Goal: Information Seeking & Learning: Learn about a topic

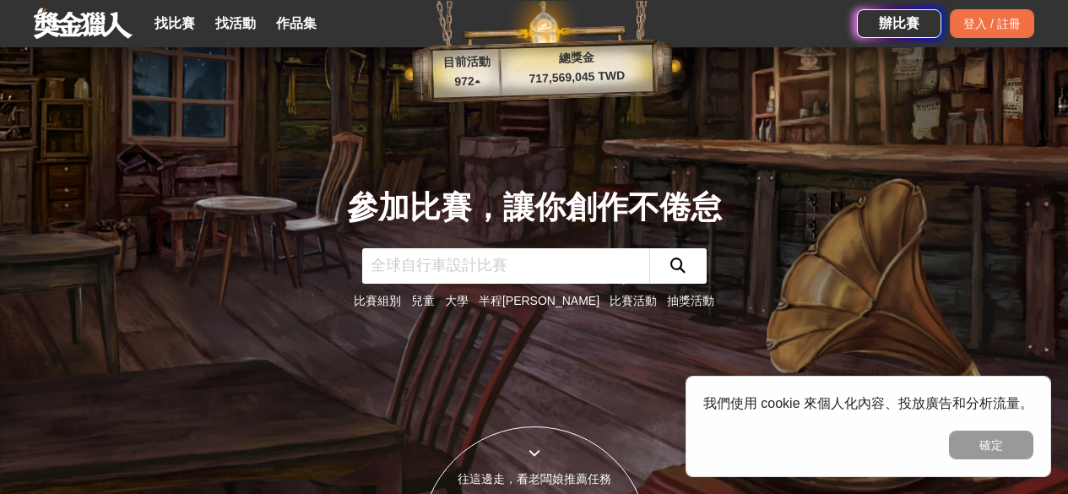
scroll to position [376, 0]
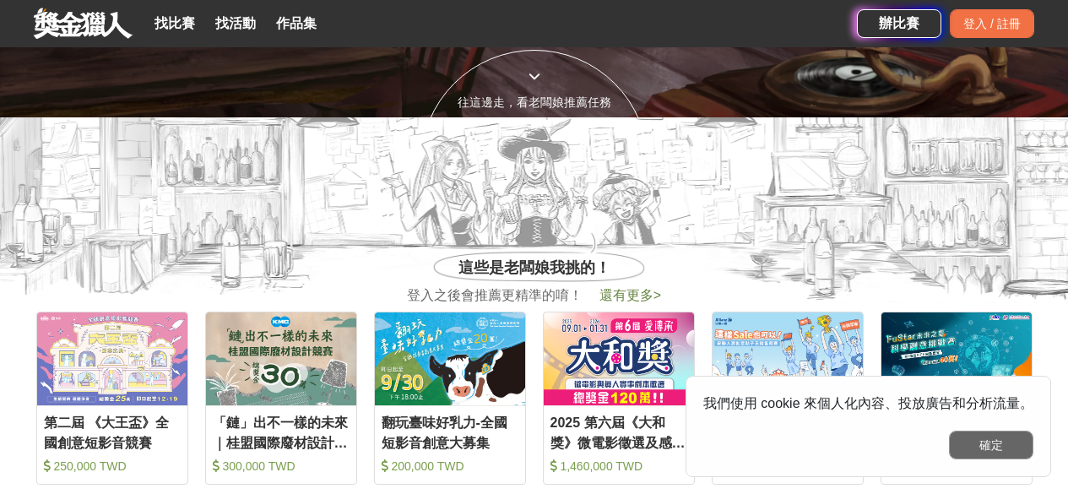
click at [973, 436] on button "確定" at bounding box center [991, 445] width 84 height 29
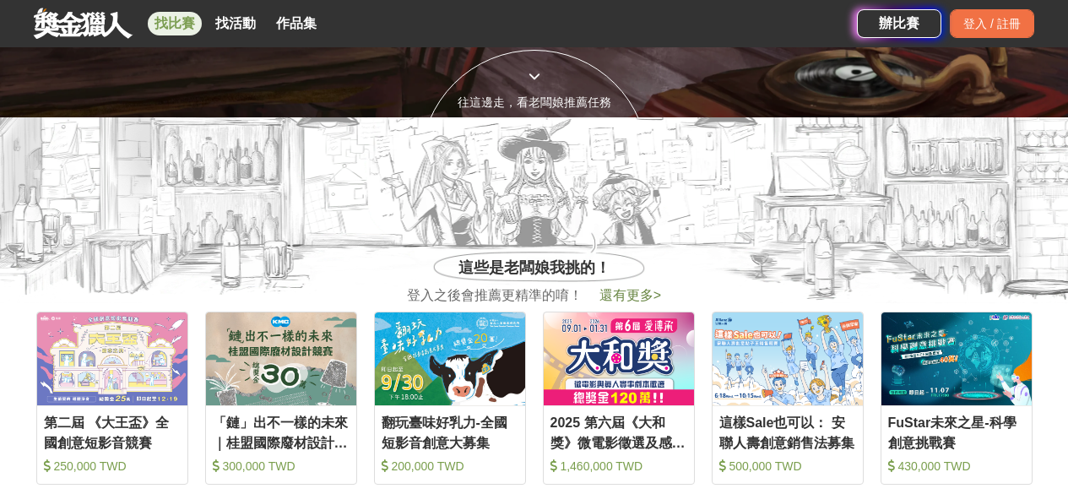
click at [171, 14] on link "找比賽" at bounding box center [175, 24] width 54 height 24
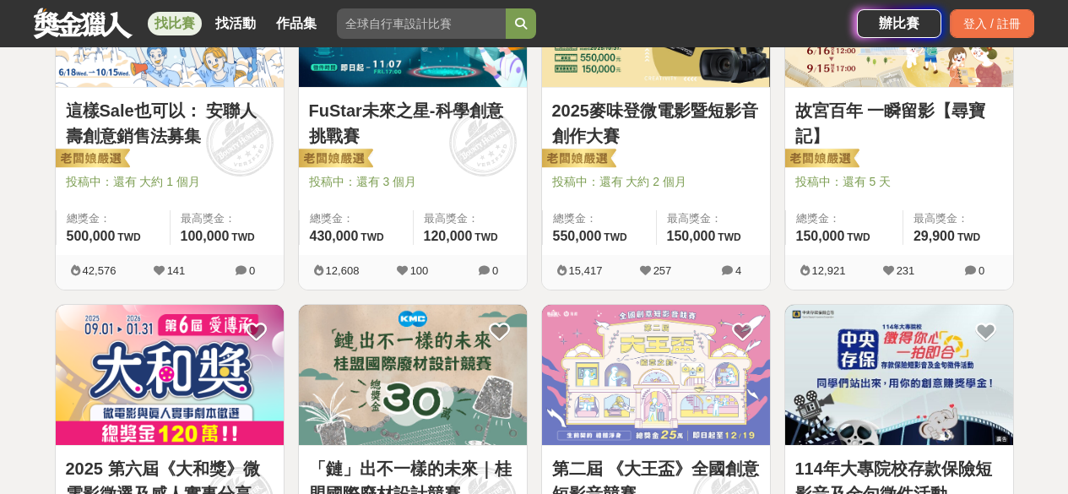
scroll to position [425, 0]
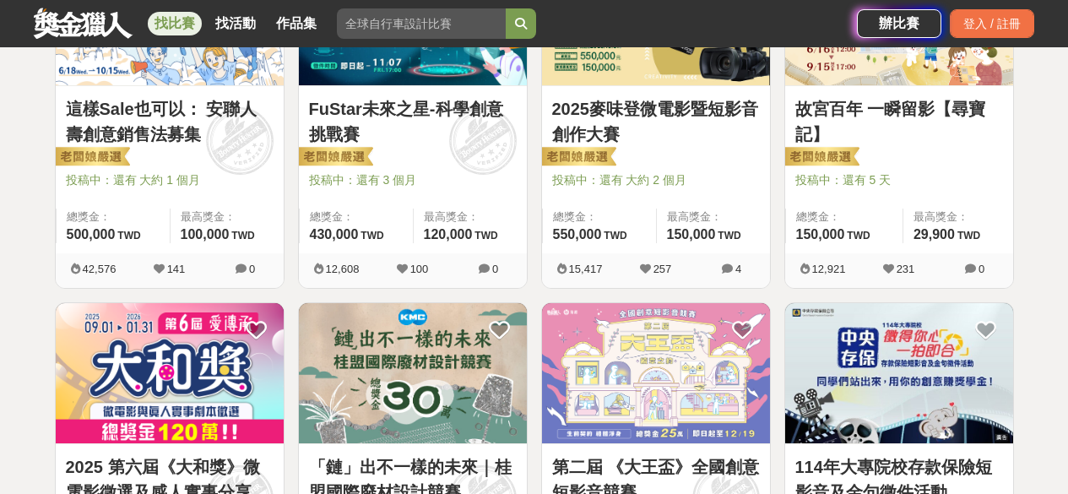
click at [983, 155] on div at bounding box center [904, 156] width 218 height 20
click at [919, 98] on link "故宮百年 一瞬留影【尋寶記】" at bounding box center [899, 121] width 208 height 51
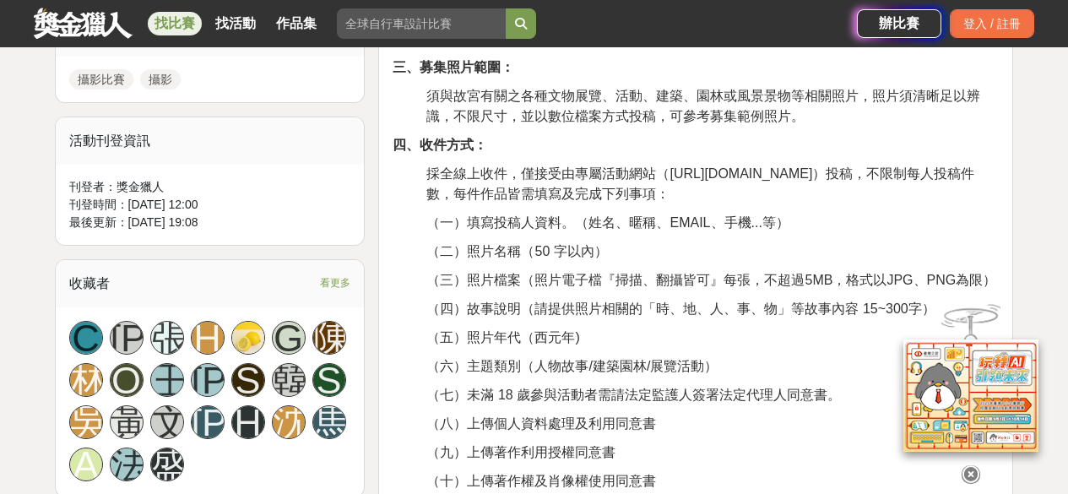
scroll to position [808, 0]
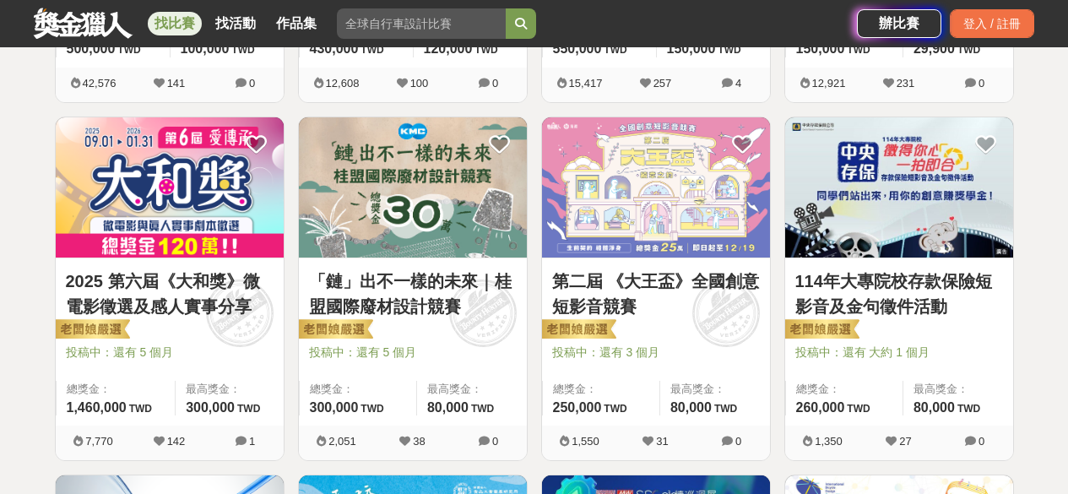
scroll to position [611, 0]
click at [204, 318] on link "2025 第六屆《大和獎》微電影徵選及感人實事分享" at bounding box center [170, 293] width 208 height 51
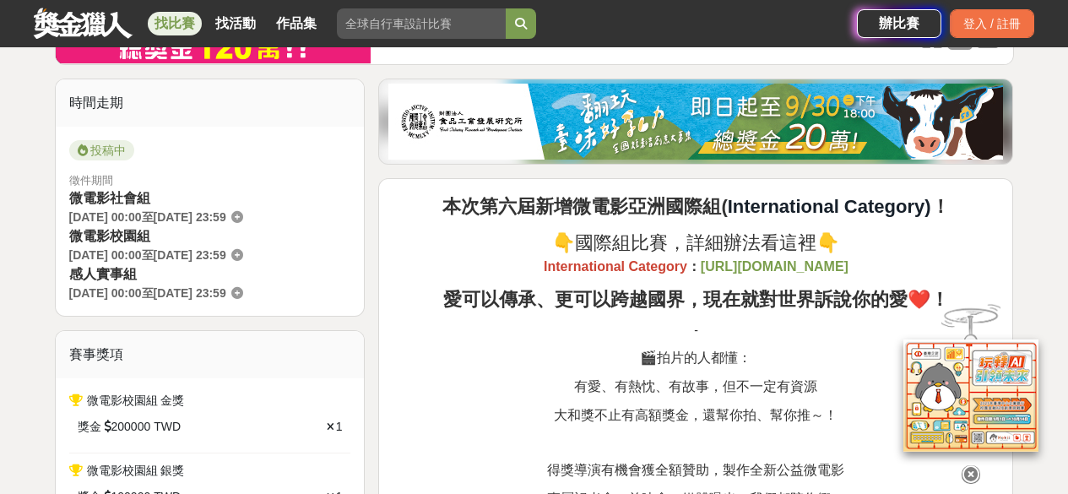
scroll to position [545, 0]
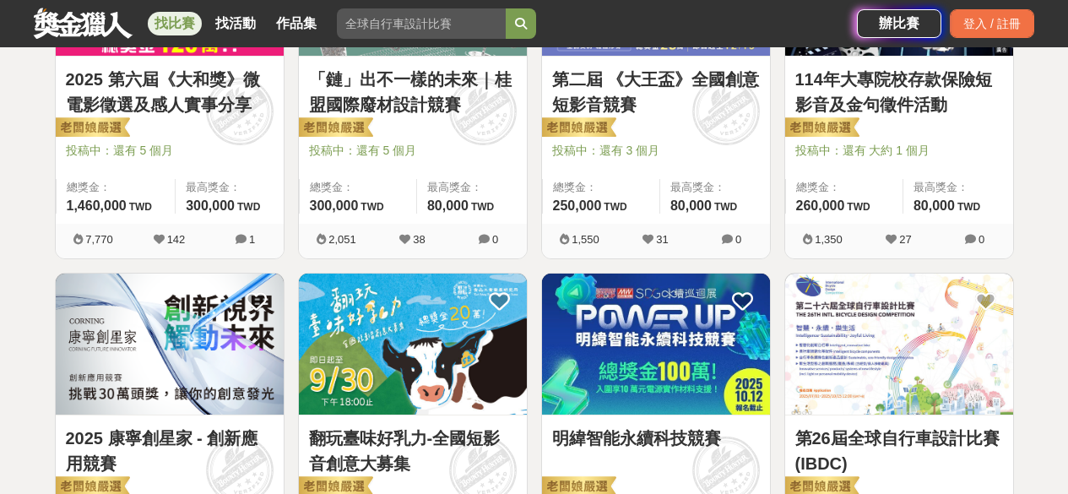
scroll to position [814, 0]
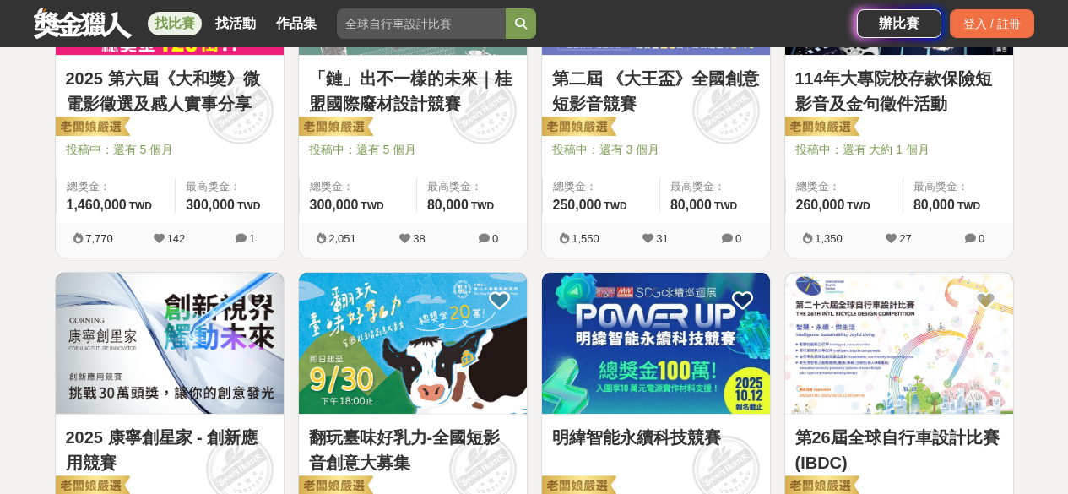
click at [655, 380] on img at bounding box center [656, 343] width 228 height 141
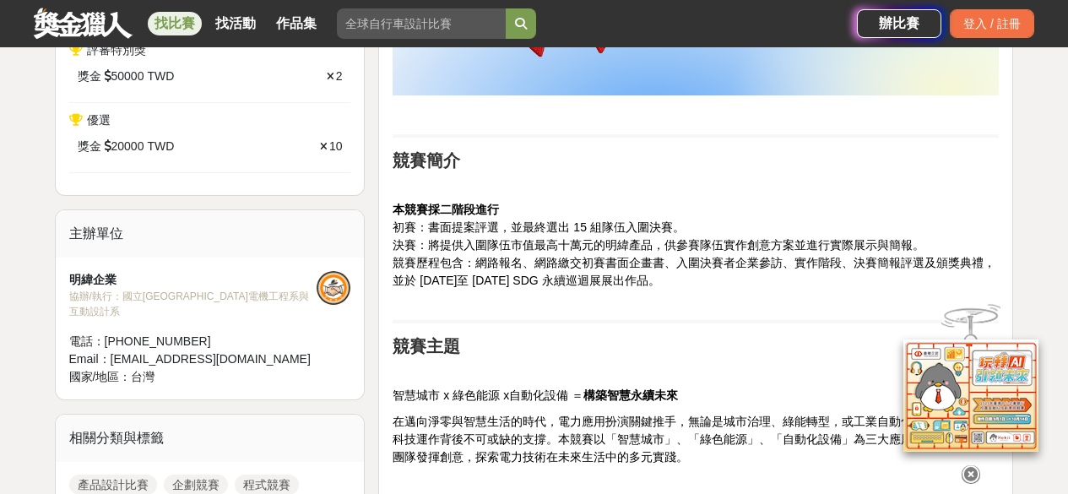
scroll to position [1200, 0]
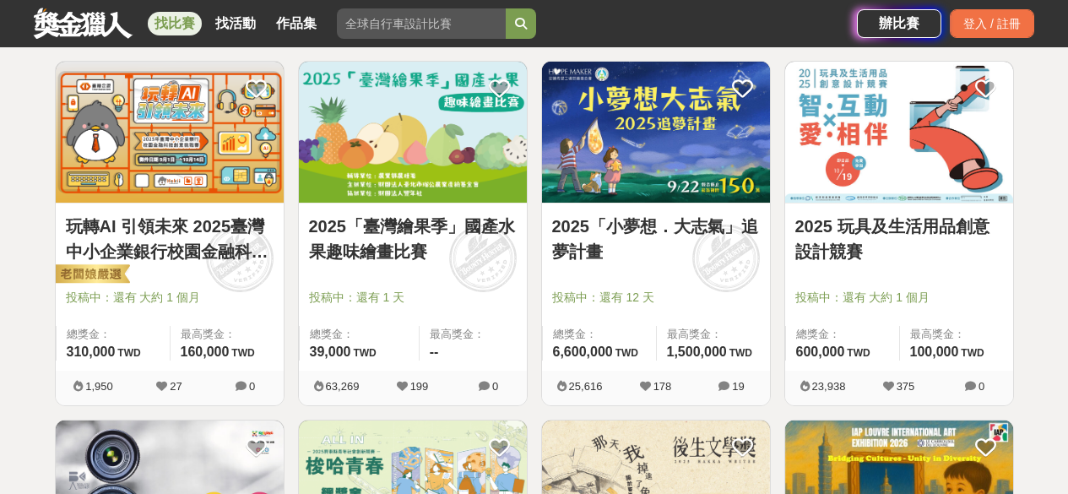
scroll to position [1383, 0]
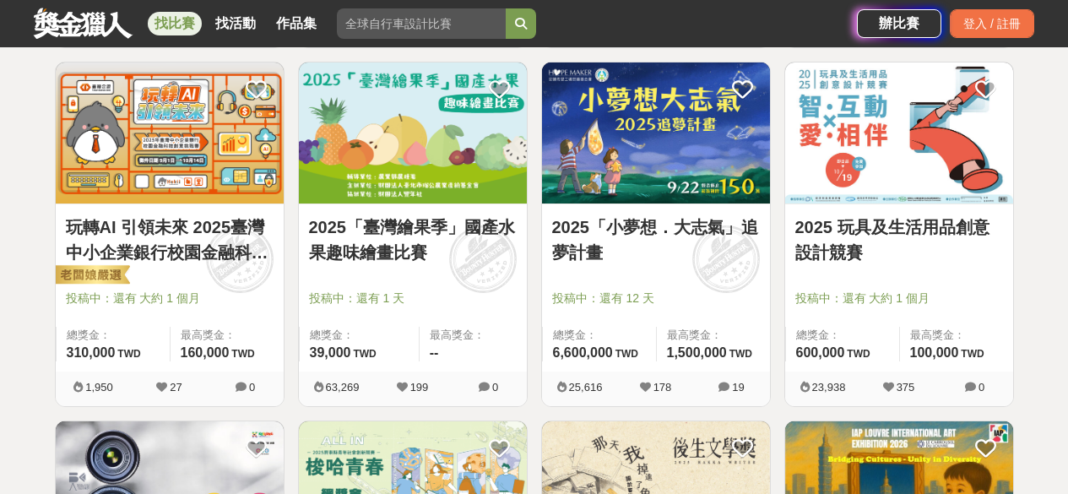
click at [229, 257] on link "玩轉AI 引領未來 2025臺灣中小企業銀行校園金融科技創意挑戰賽" at bounding box center [170, 239] width 208 height 51
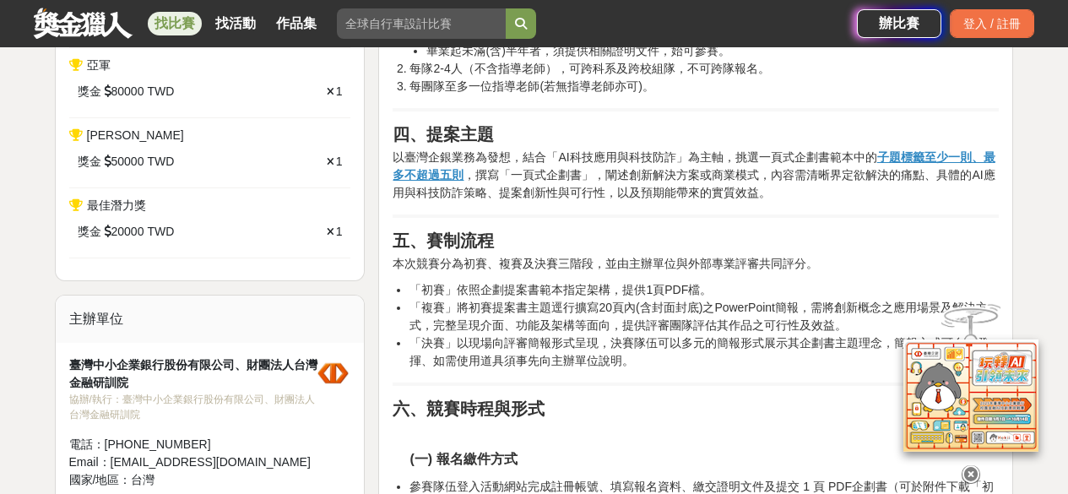
scroll to position [794, 0]
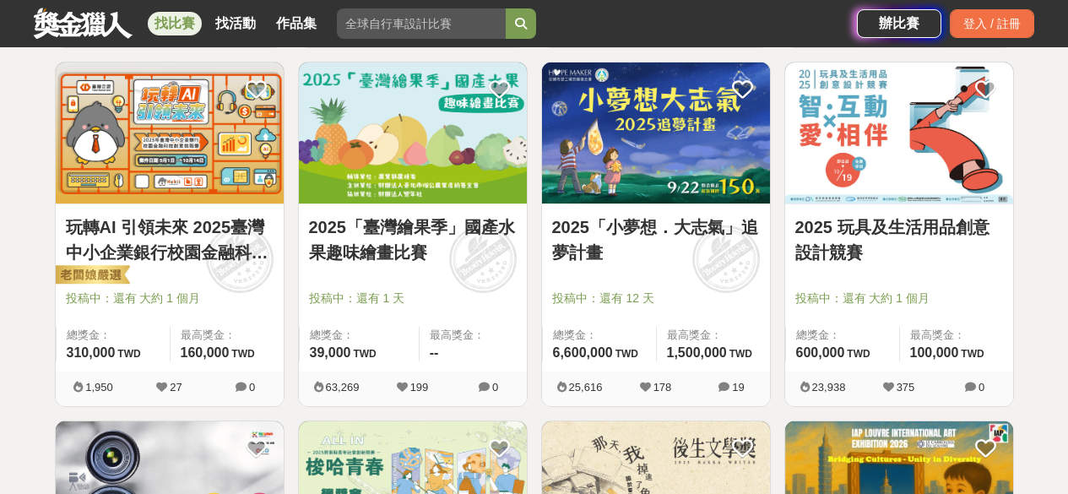
scroll to position [1406, 0]
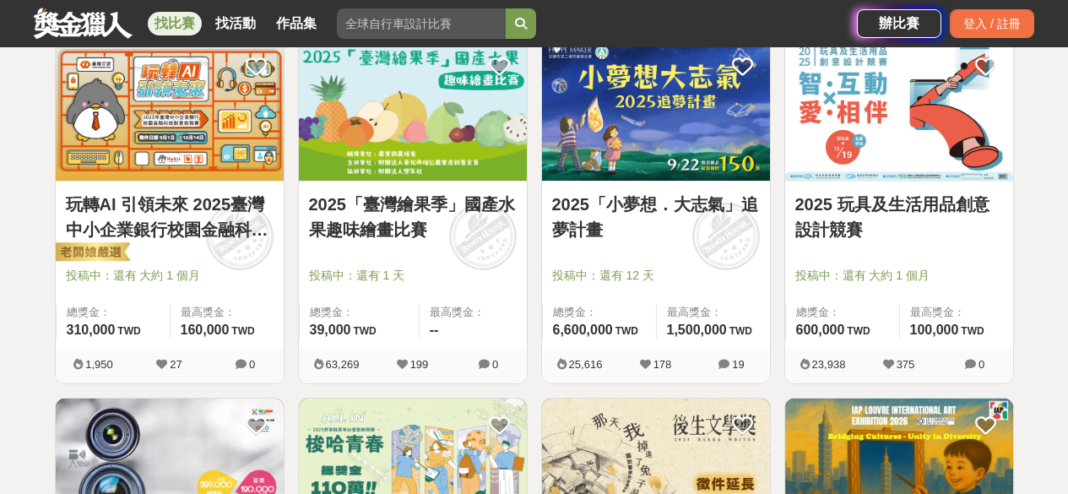
click at [893, 206] on link "2025 玩具及生活用品創意設計競賽" at bounding box center [899, 217] width 208 height 51
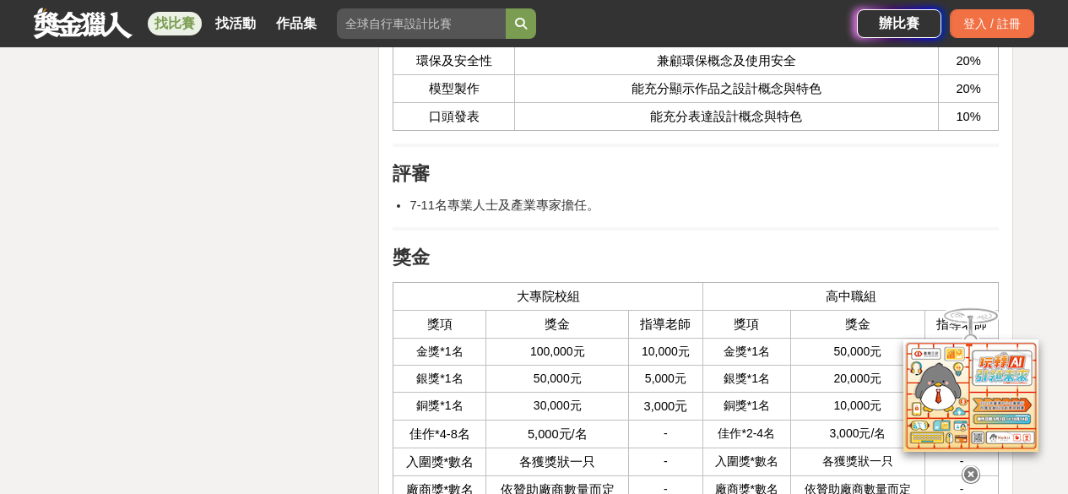
scroll to position [3761, 0]
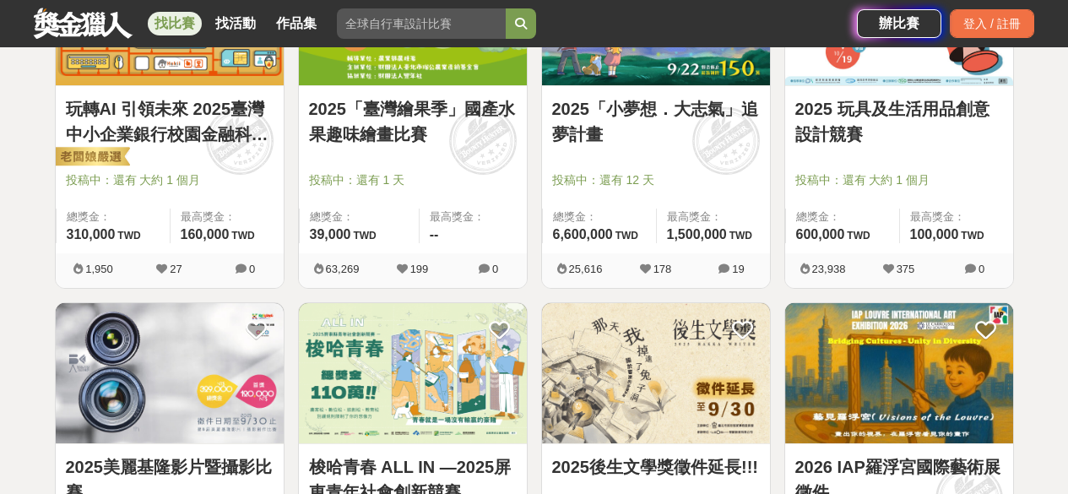
scroll to position [1531, 0]
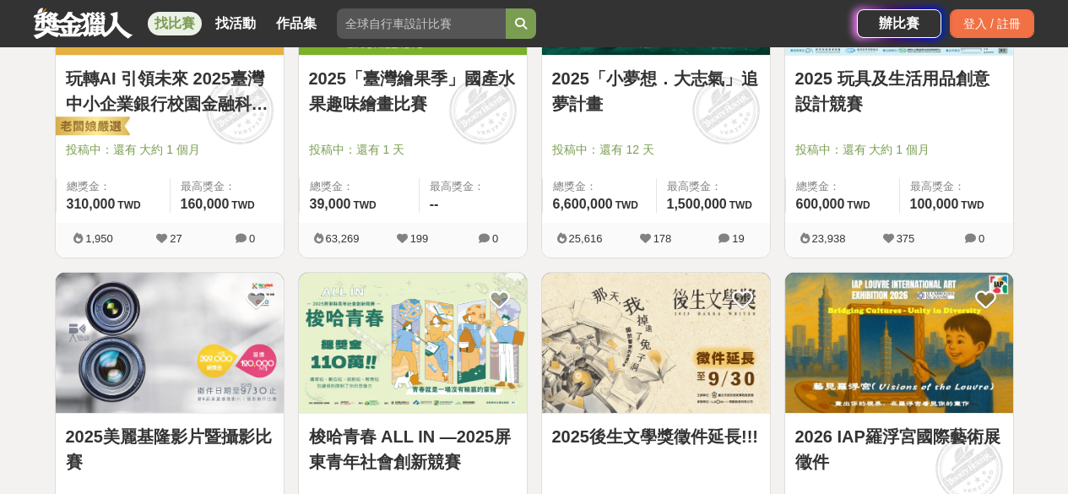
click at [647, 412] on img at bounding box center [656, 343] width 228 height 141
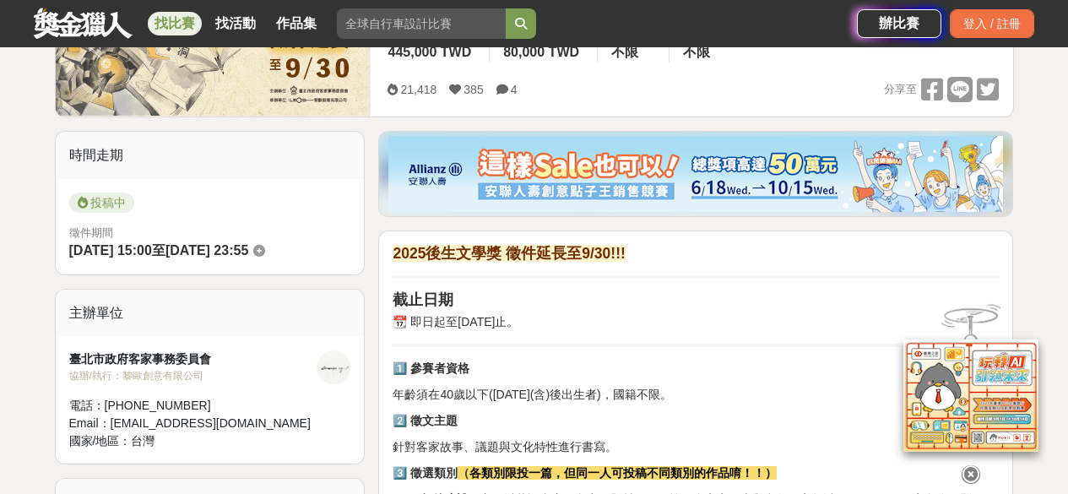
scroll to position [335, 0]
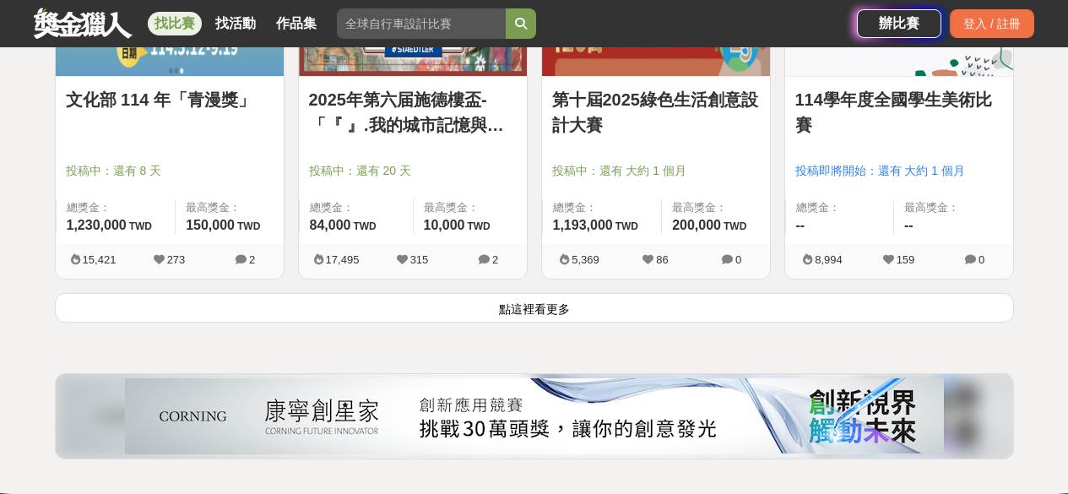
scroll to position [2230, 0]
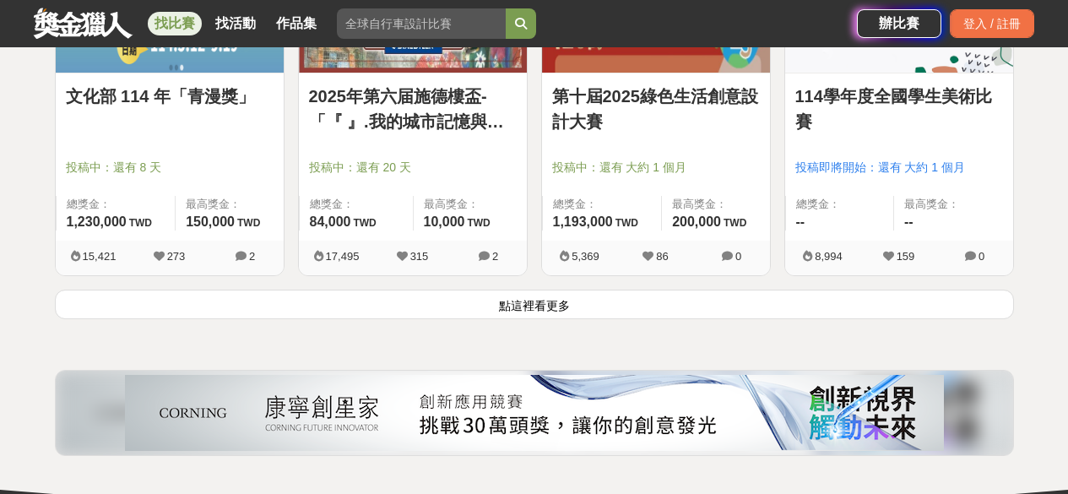
click at [626, 310] on button "點這裡看更多" at bounding box center [534, 305] width 959 height 30
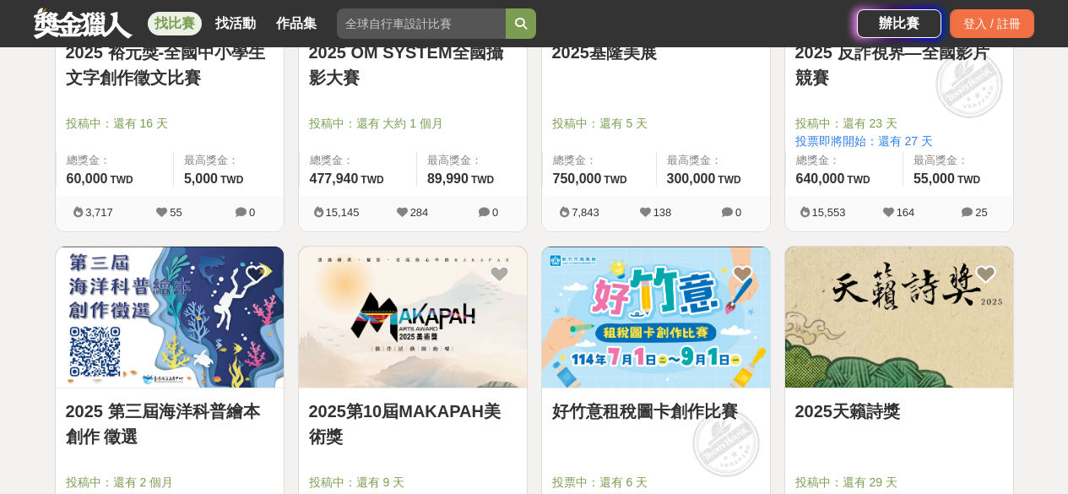
scroll to position [2632, 0]
click at [178, 290] on img at bounding box center [170, 316] width 228 height 141
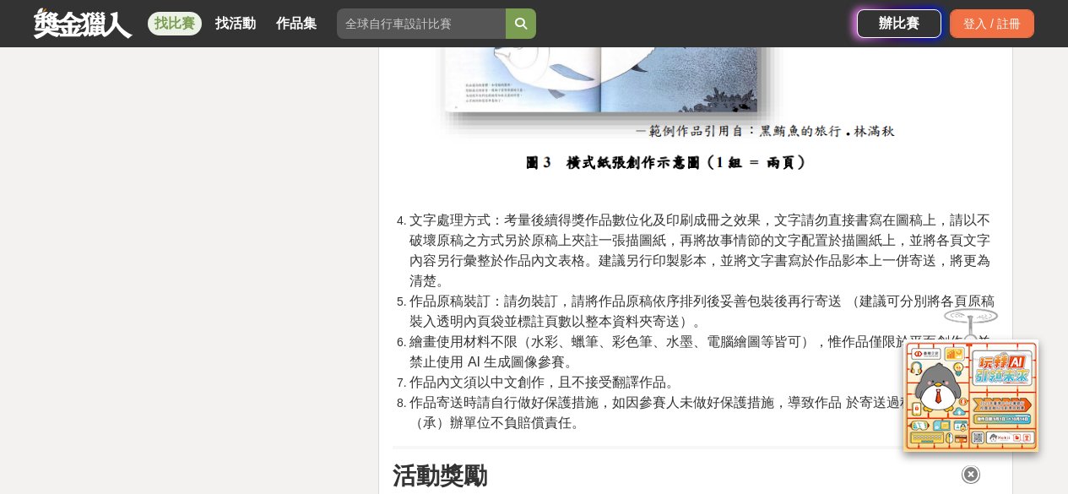
scroll to position [3153, 0]
click at [461, 329] on span "作品原稿裝訂：請勿裝訂，請將作品原稿依序排列後妥善包裝後再行寄送 （建議可分別將各頁原稿裝入透明內頁袋並標註頁數以整本資料夾寄送）。" at bounding box center [701, 312] width 584 height 35
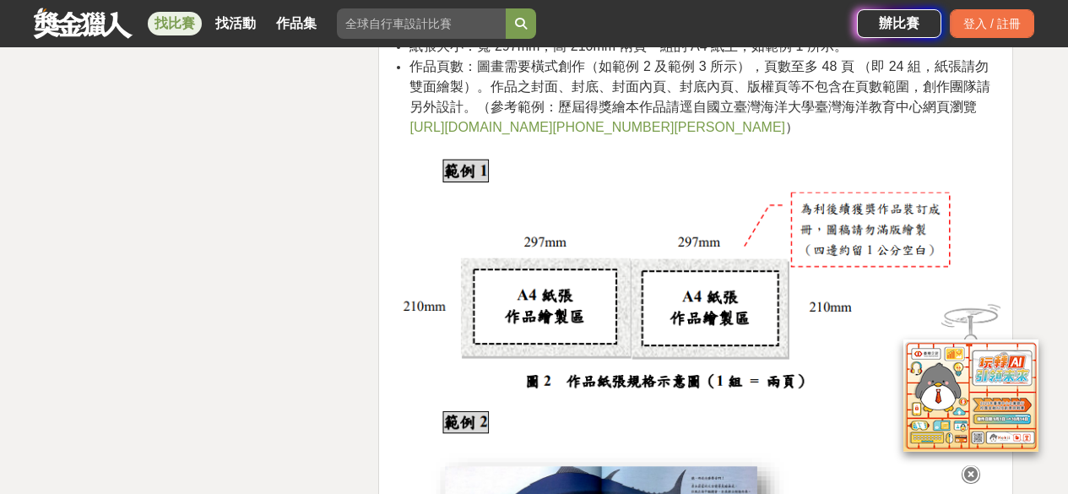
scroll to position [2681, 0]
click at [563, 135] on link "[URL][DOMAIN_NAME][PHONE_NUMBER][PERSON_NAME]" at bounding box center [597, 128] width 376 height 14
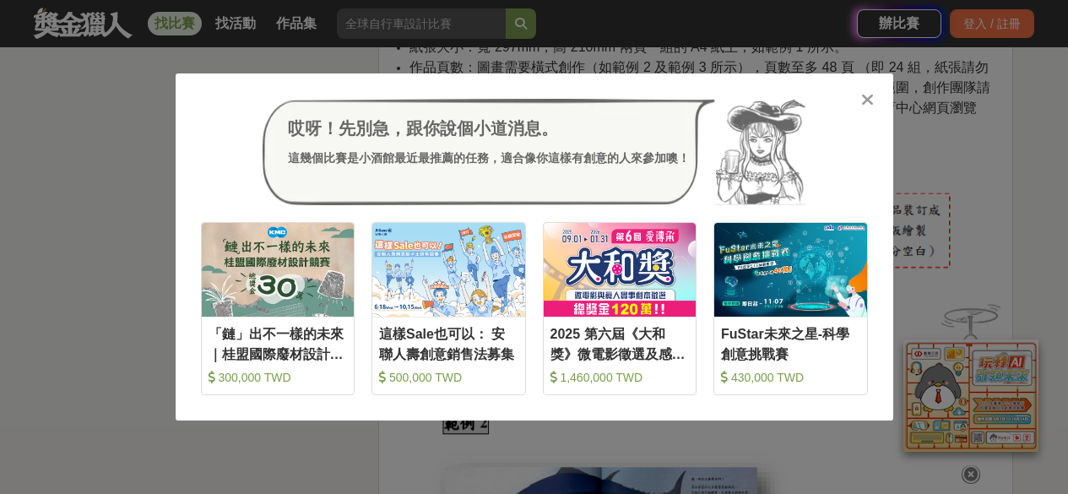
click at [864, 103] on icon at bounding box center [867, 99] width 13 height 17
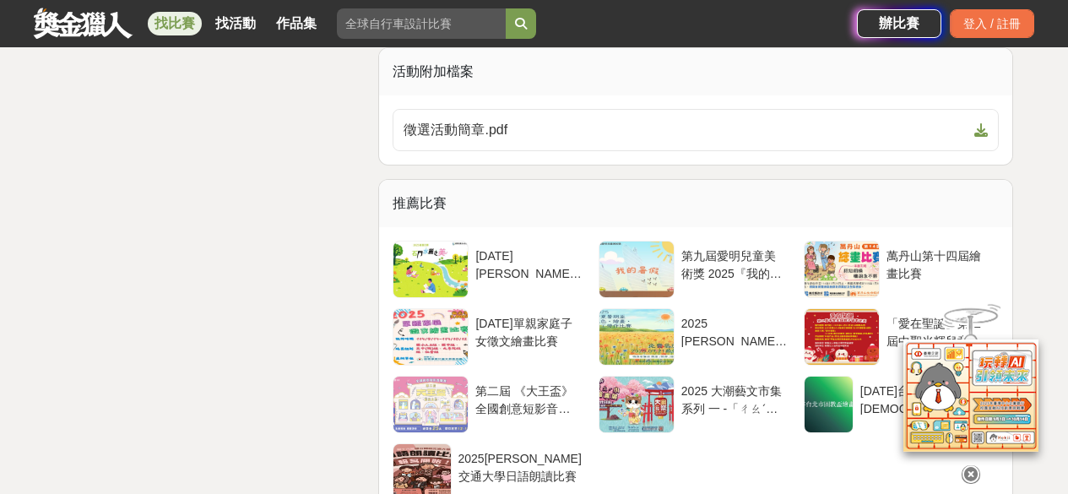
scroll to position [4976, 0]
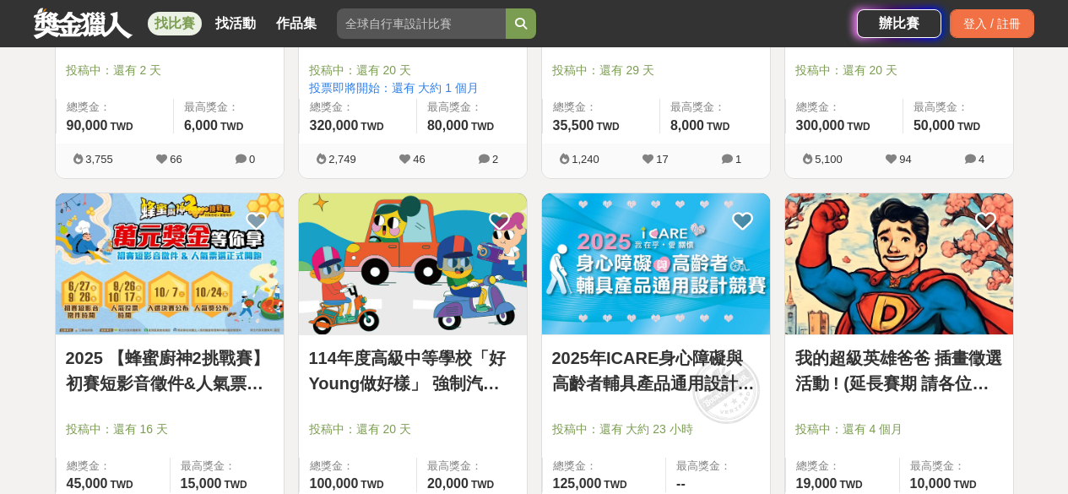
scroll to position [4125, 0]
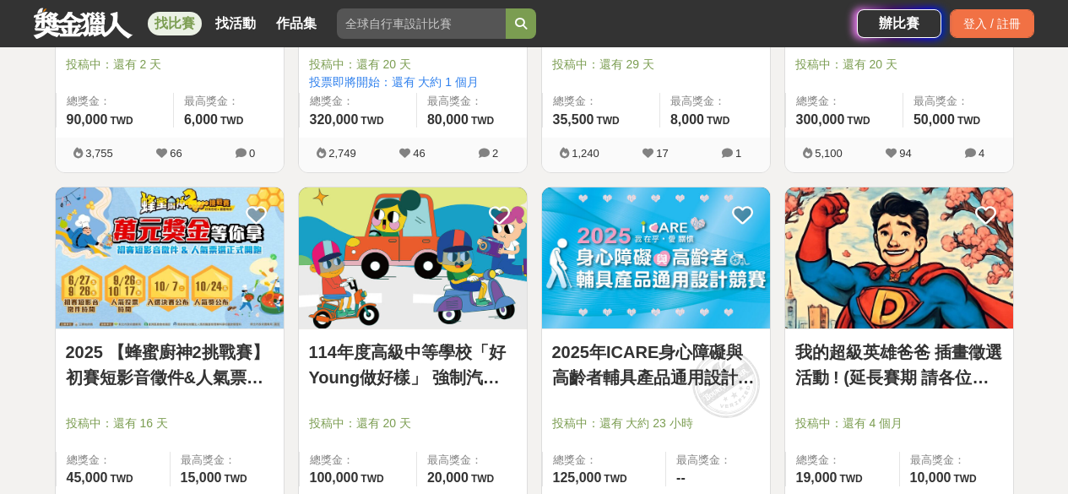
click at [875, 280] on img at bounding box center [899, 257] width 228 height 141
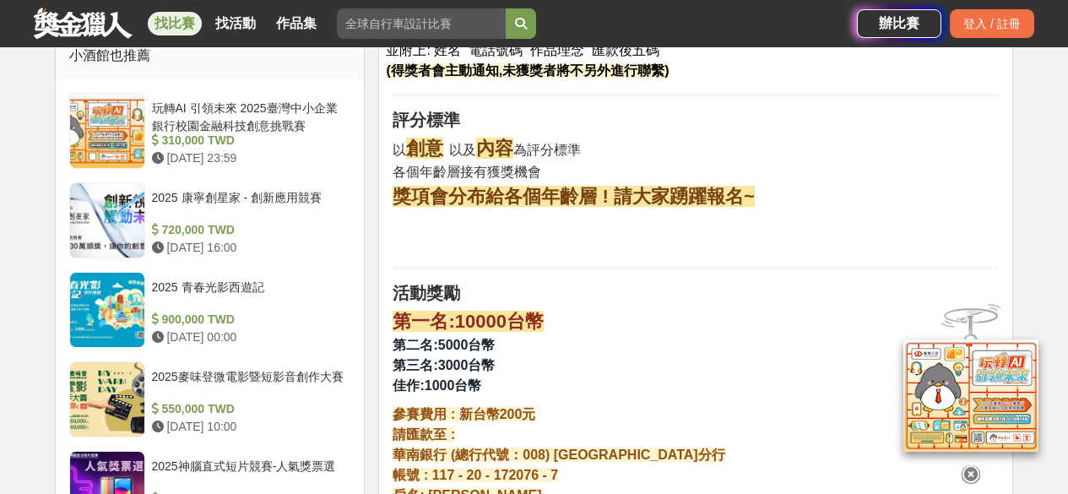
scroll to position [1510, 0]
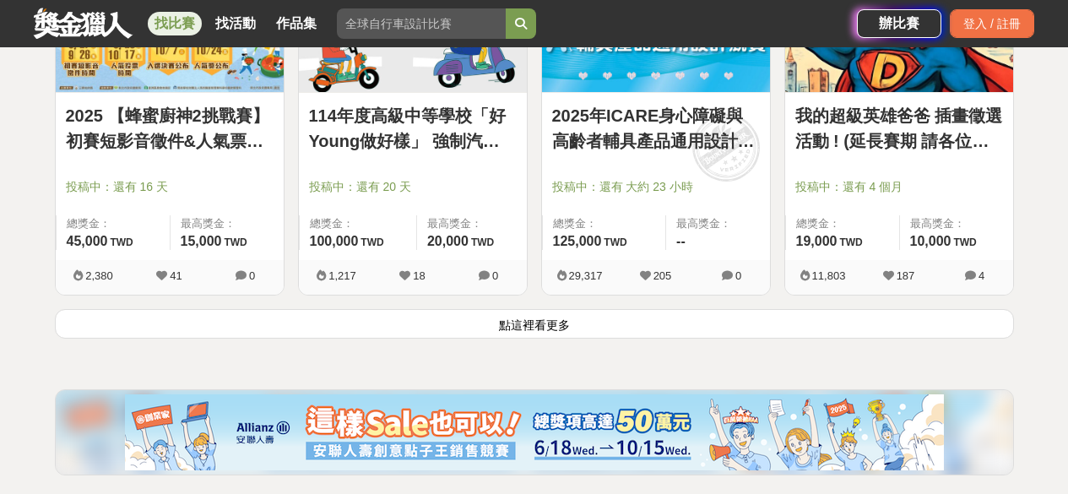
scroll to position [4364, 0]
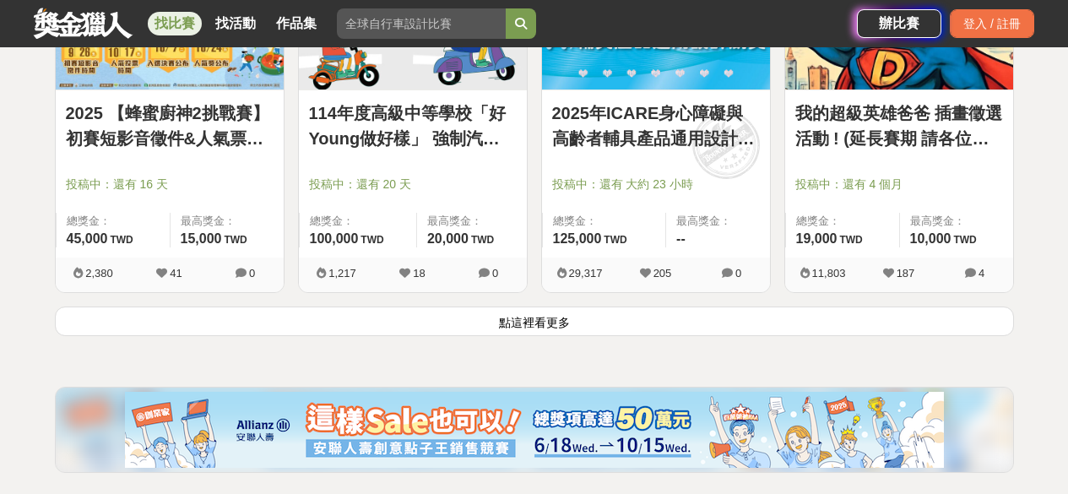
click at [552, 315] on button "點這裡看更多" at bounding box center [534, 321] width 959 height 30
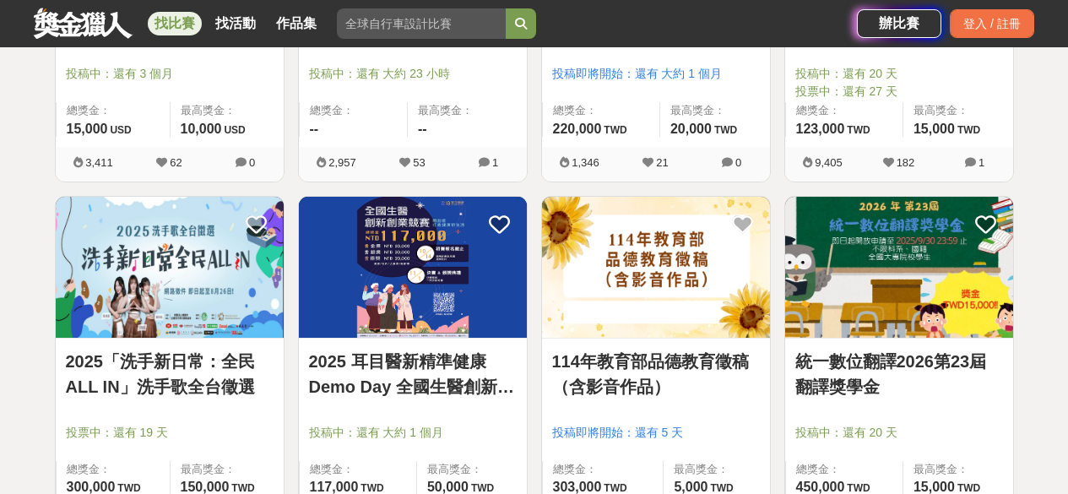
scroll to position [4834, 0]
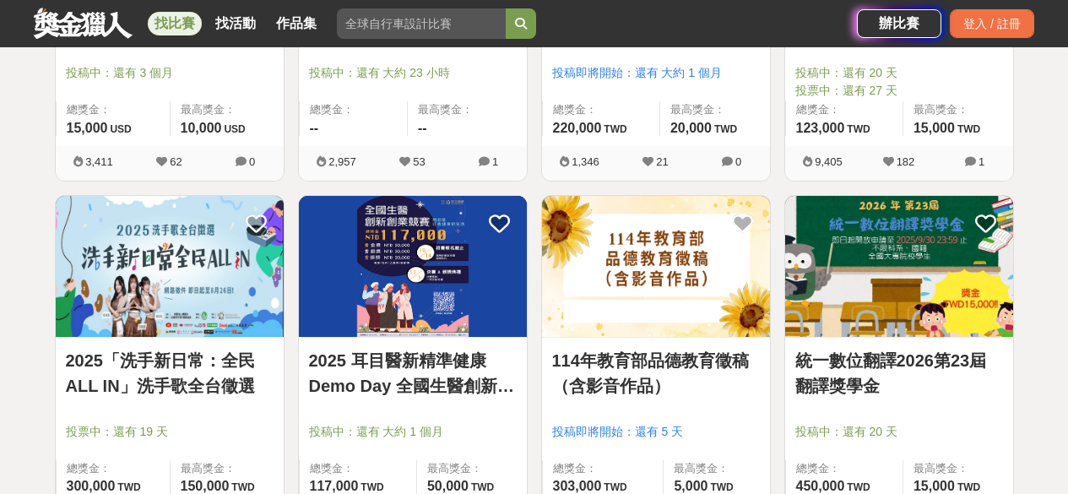
click at [957, 307] on img at bounding box center [899, 266] width 228 height 141
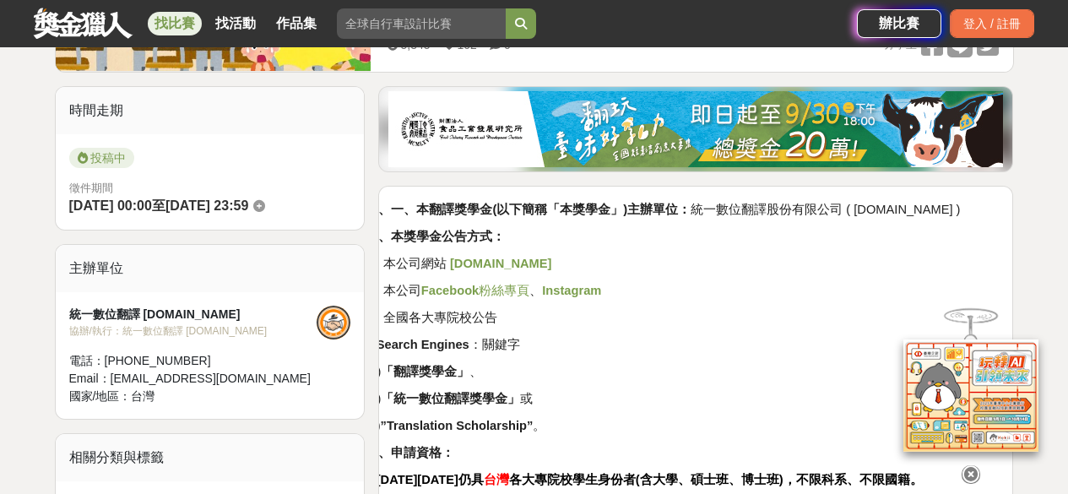
scroll to position [387, 0]
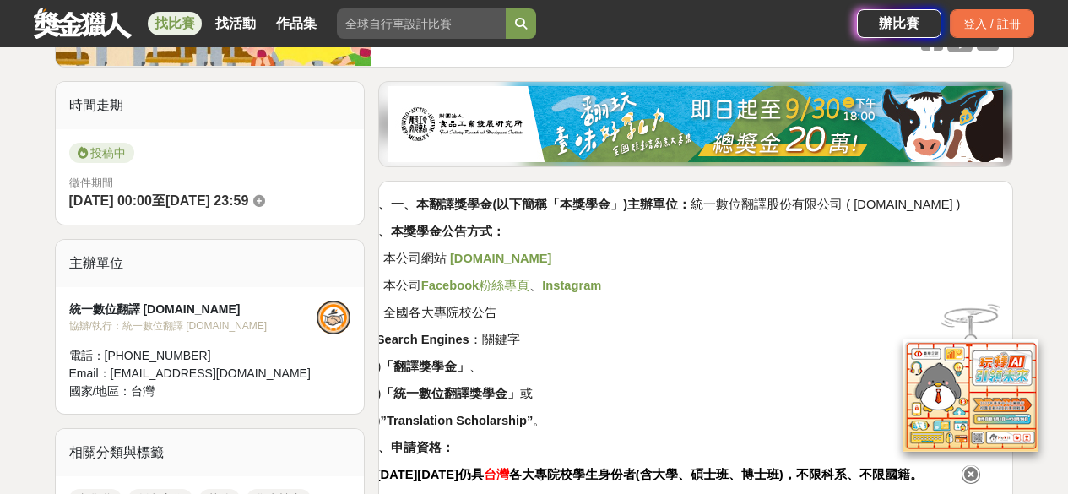
click at [479, 284] on strong "Facebook" at bounding box center [449, 286] width 57 height 14
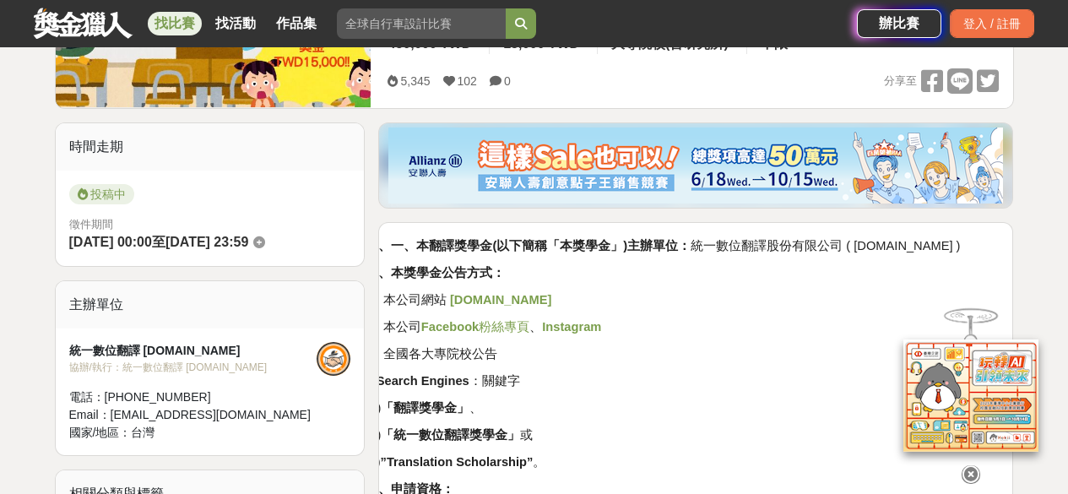
scroll to position [350, 0]
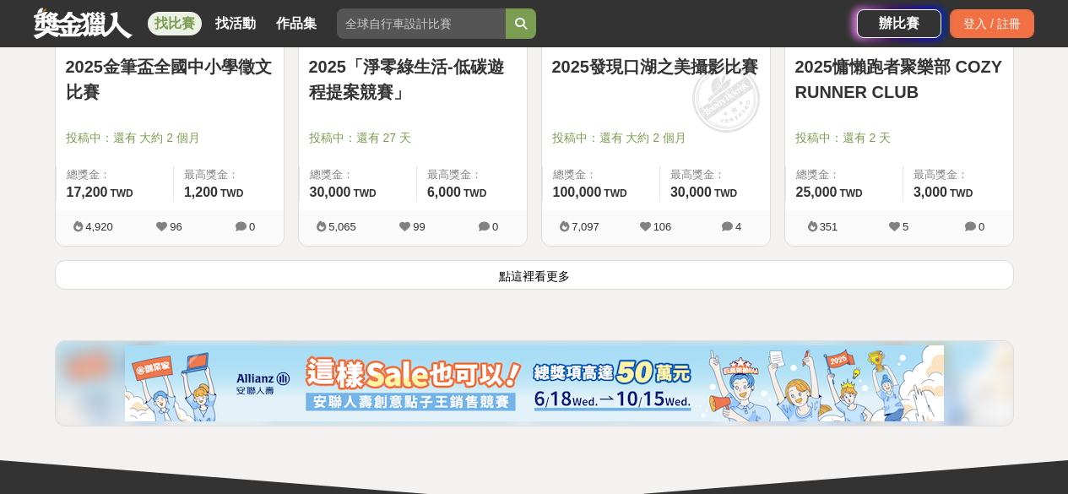
scroll to position [6567, 0]
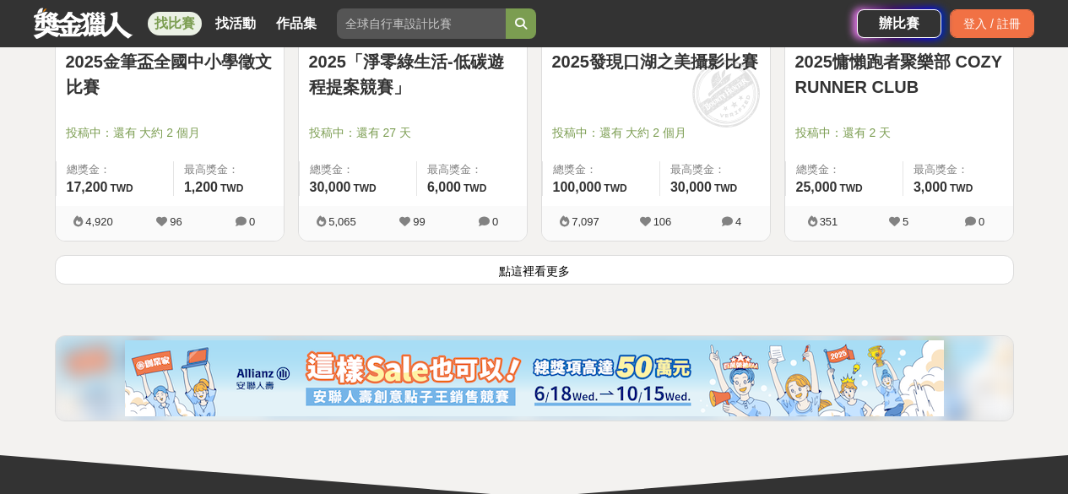
click at [197, 278] on button "點這裡看更多" at bounding box center [534, 270] width 959 height 30
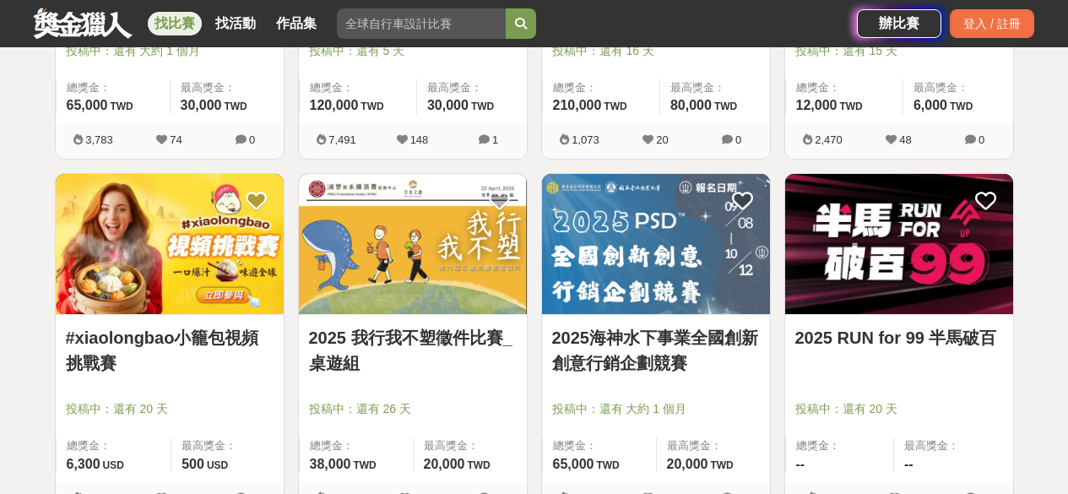
scroll to position [7463, 0]
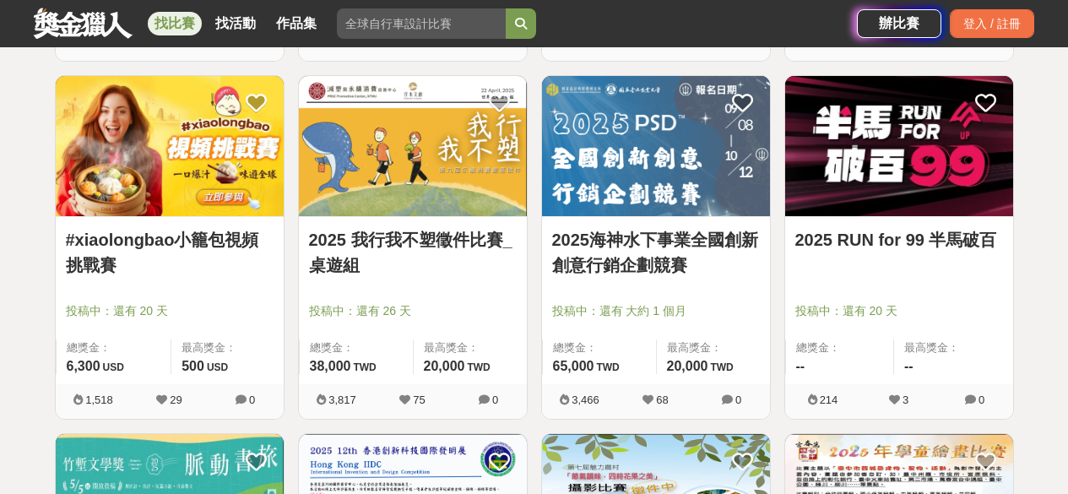
click at [340, 253] on link "2025 我行我不塑徵件比賽_桌遊組" at bounding box center [413, 252] width 208 height 51
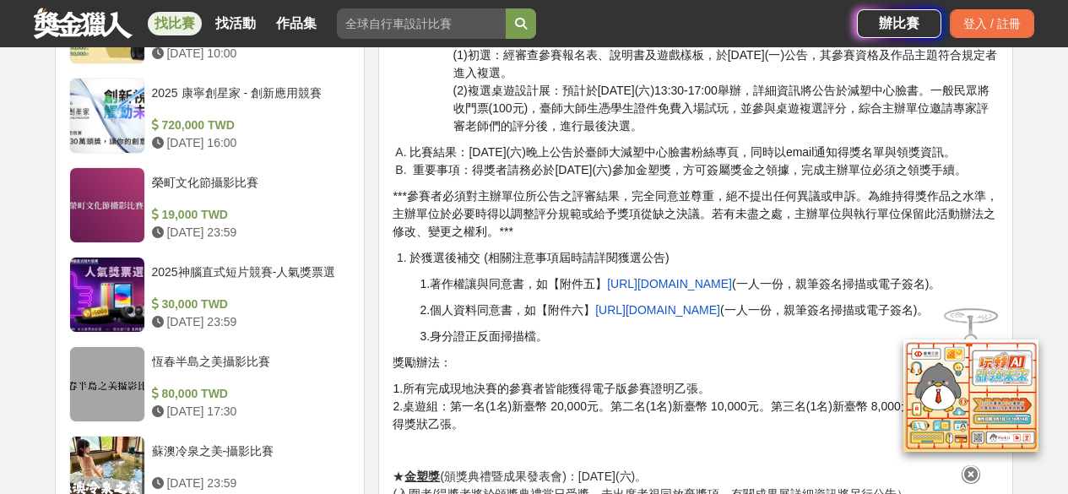
scroll to position [1842, 0]
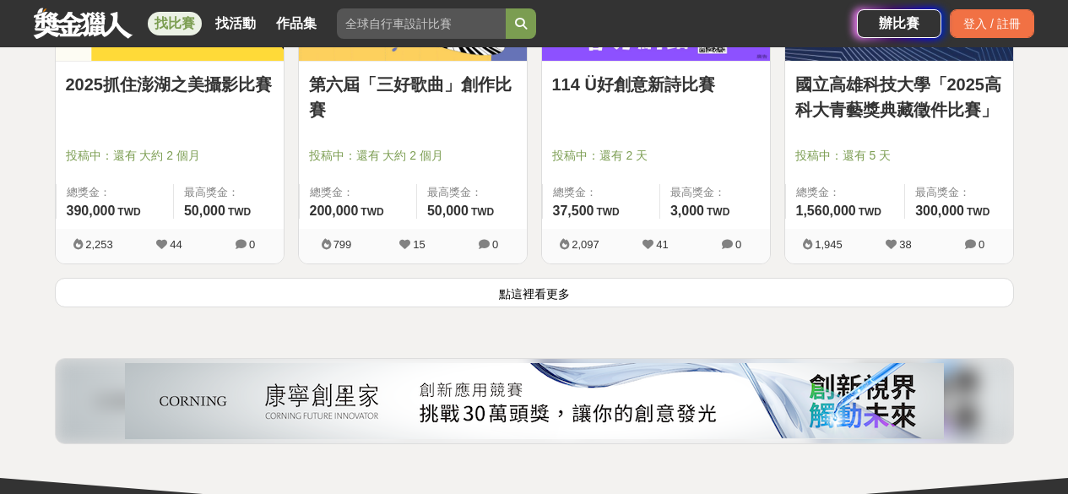
scroll to position [8781, 0]
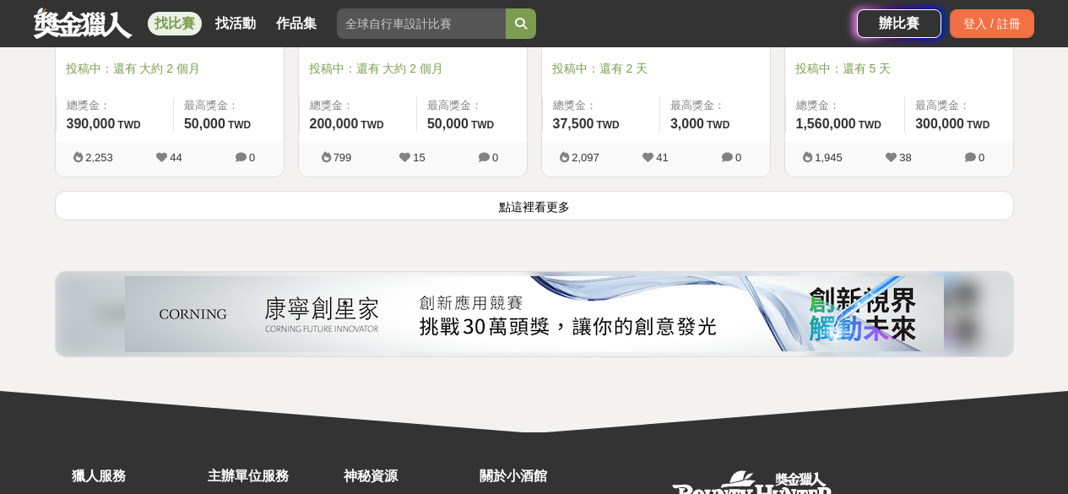
click at [633, 214] on button "點這裡看更多" at bounding box center [534, 206] width 959 height 30
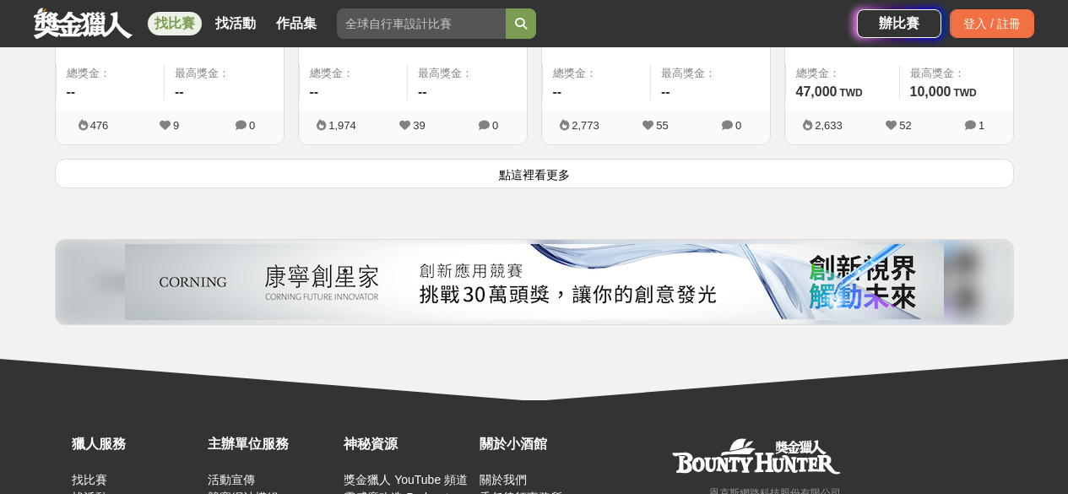
scroll to position [10975, 0]
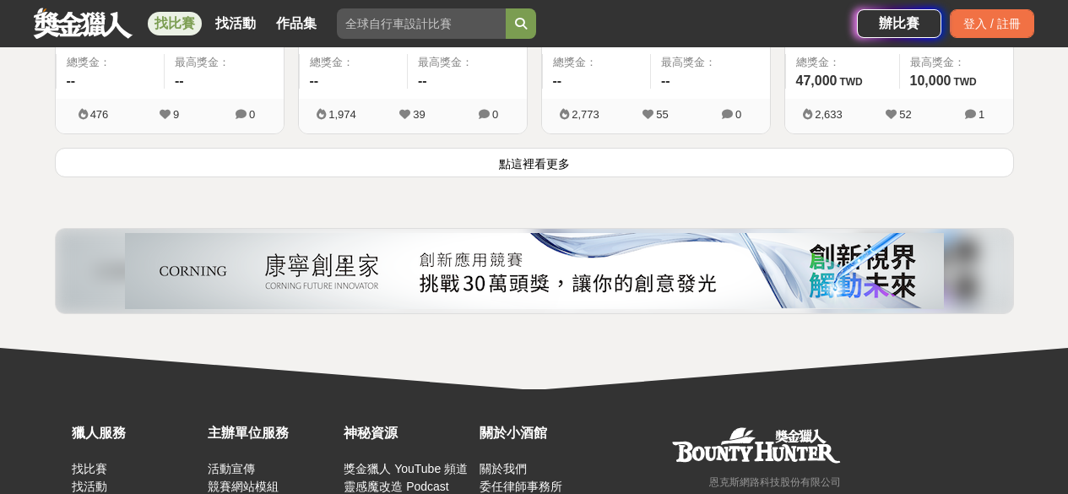
click at [656, 154] on button "點這裡看更多" at bounding box center [534, 163] width 959 height 30
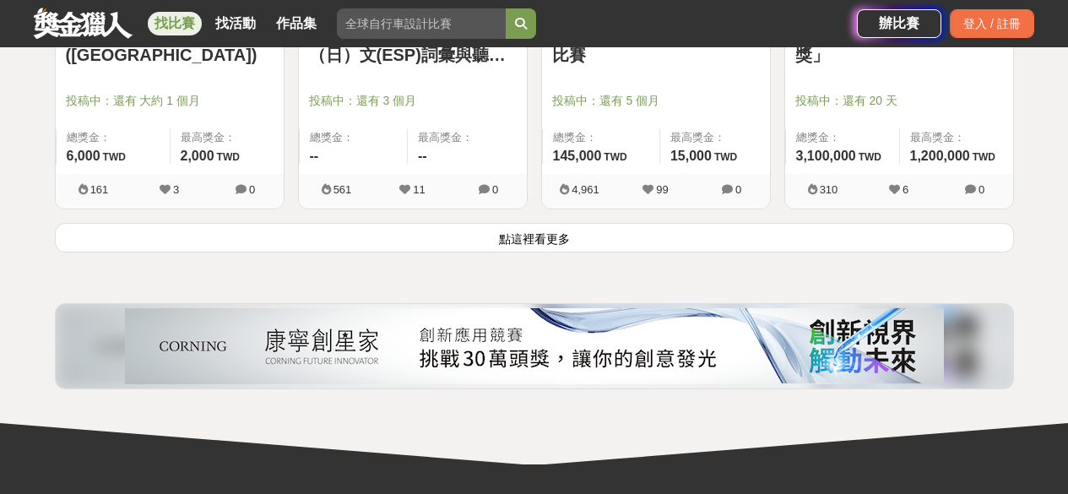
scroll to position [13050, 0]
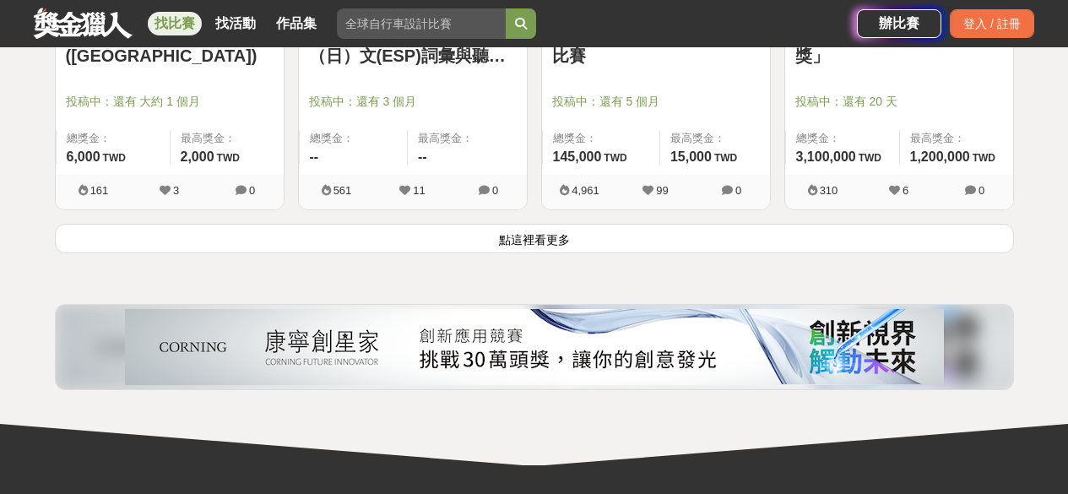
click at [634, 236] on button "點這裡看更多" at bounding box center [534, 239] width 959 height 30
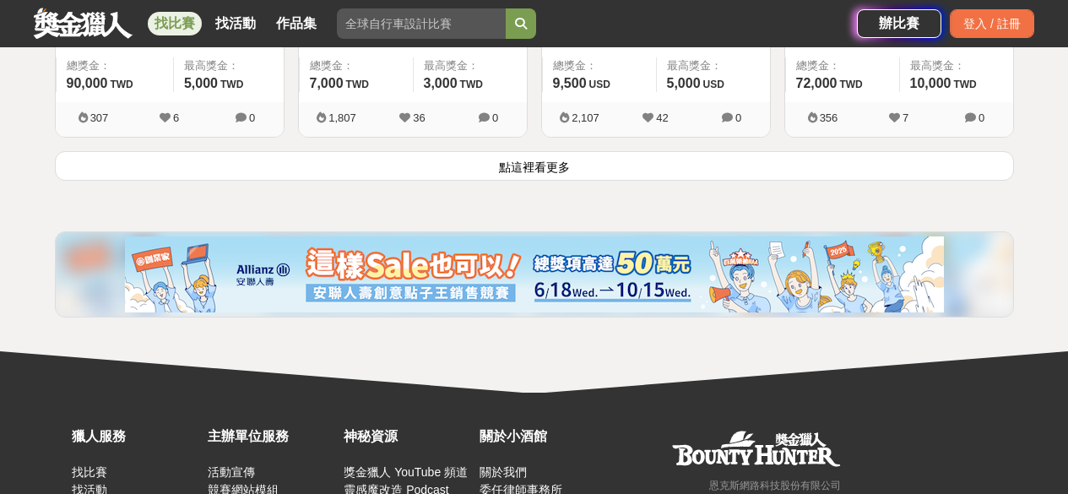
scroll to position [15272, 0]
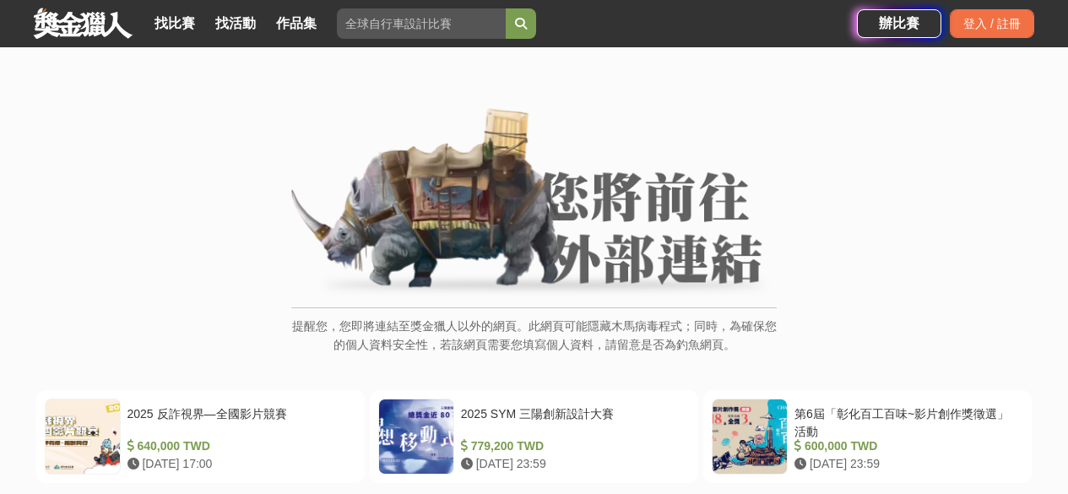
scroll to position [351, 0]
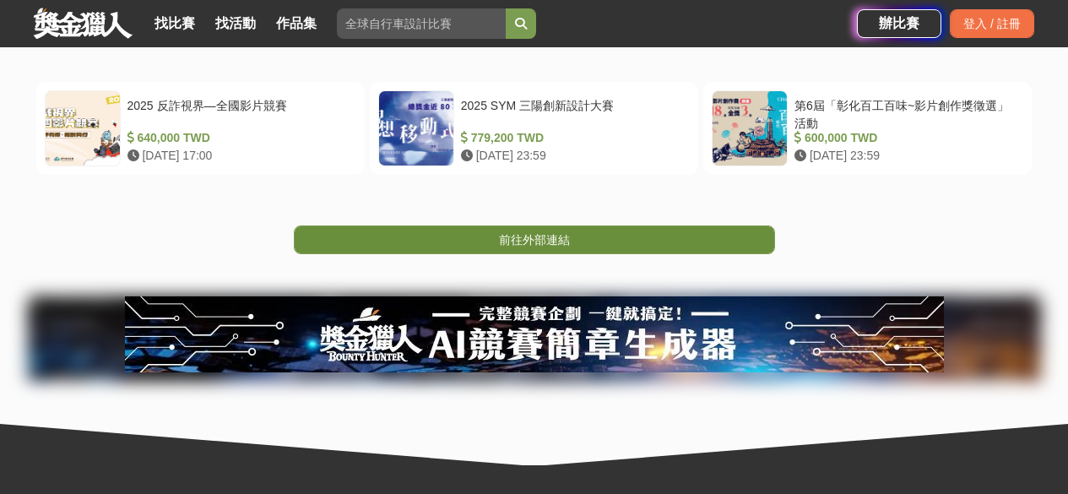
click at [519, 246] on span "前往外部連結" at bounding box center [534, 240] width 71 height 14
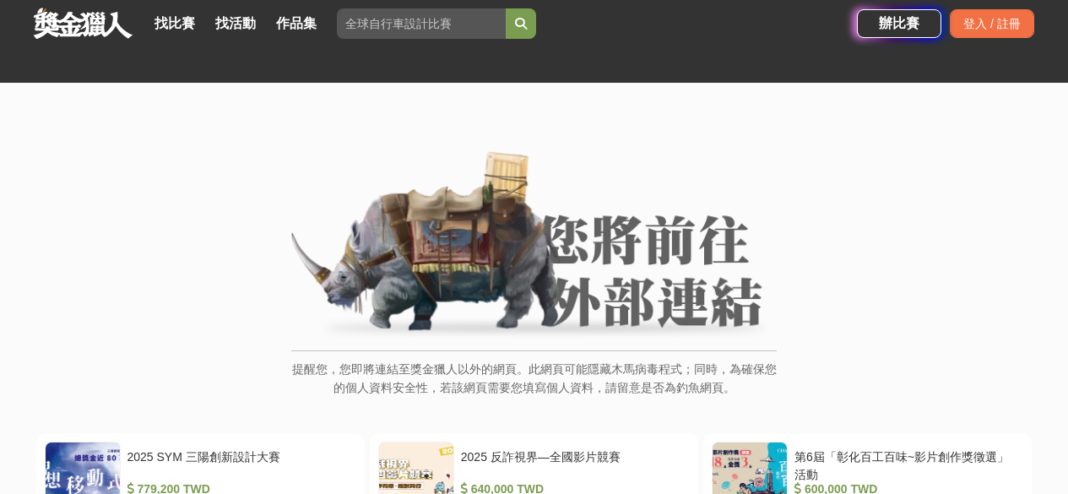
scroll to position [206, 0]
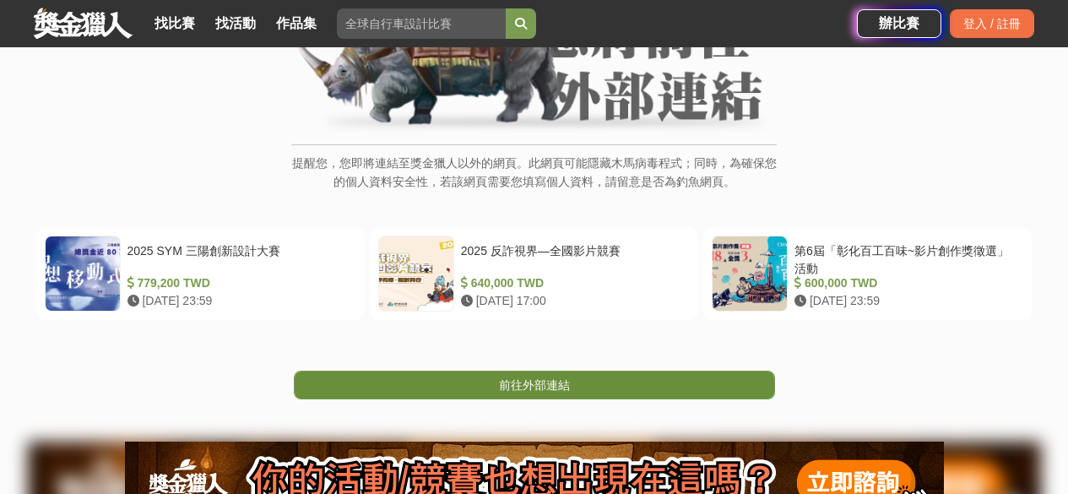
drag, startPoint x: 531, startPoint y: 398, endPoint x: 532, endPoint y: 388, distance: 9.3
click at [532, 388] on span "前往外部連結" at bounding box center [534, 385] width 71 height 14
